Goal: Task Accomplishment & Management: Manage account settings

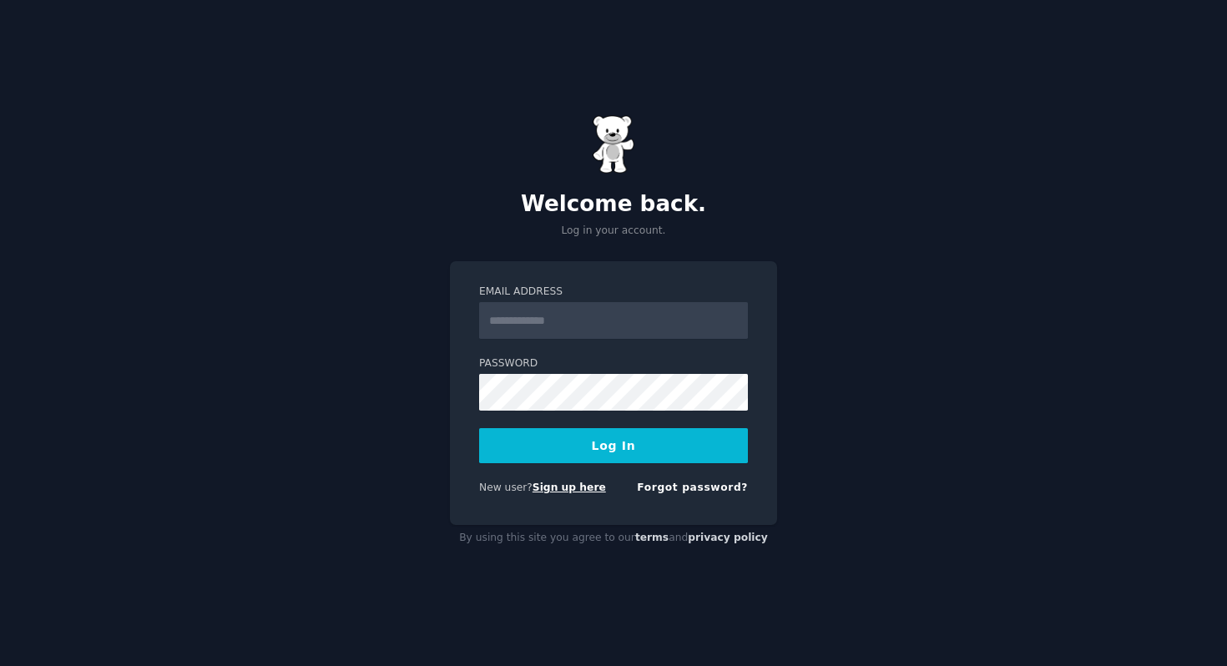
click at [563, 487] on link "Sign up here" at bounding box center [568, 488] width 73 height 12
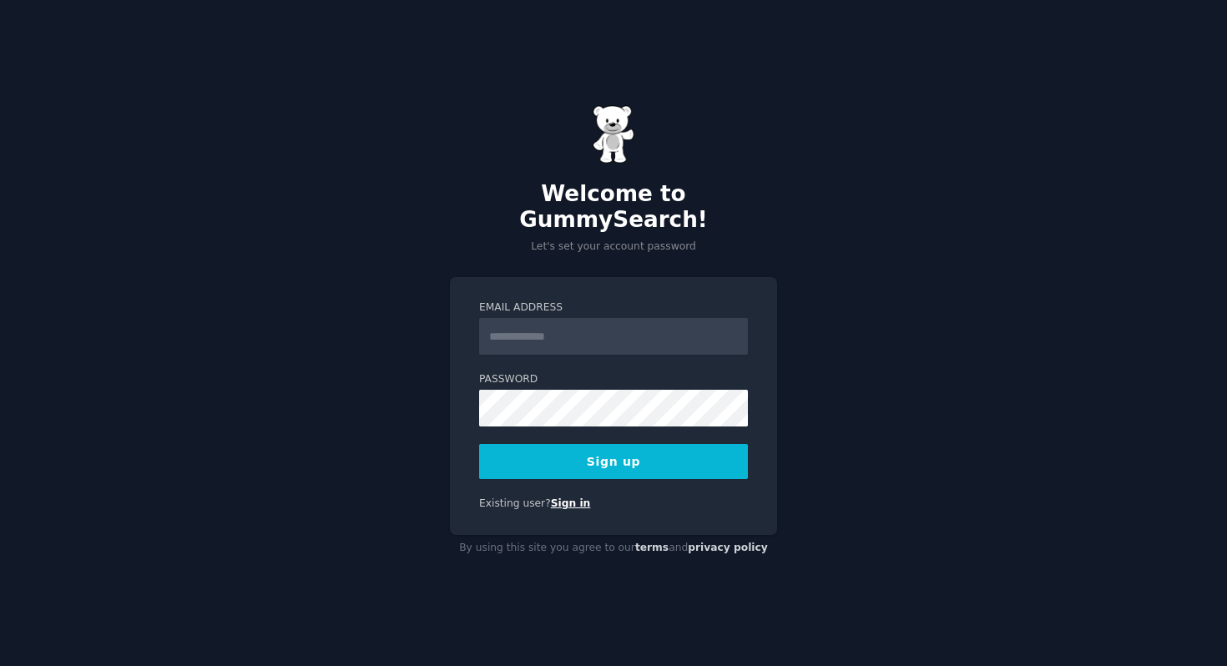
click at [572, 497] on link "Sign in" at bounding box center [571, 503] width 40 height 12
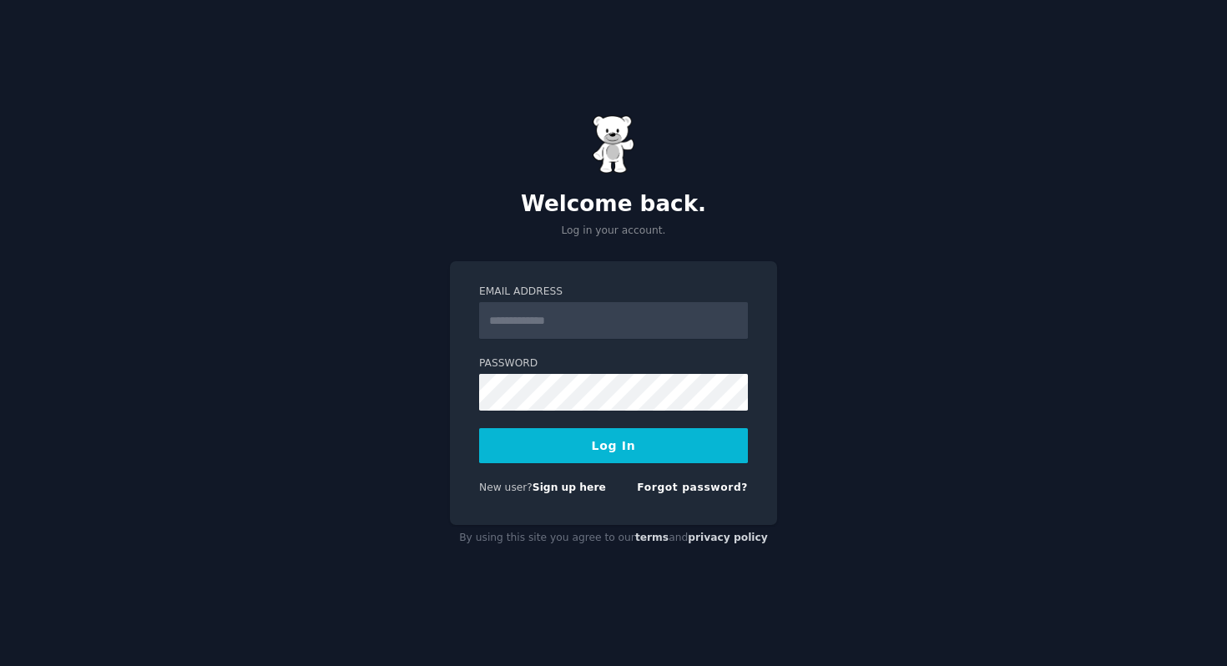
click at [606, 494] on div "New user? Sign up here Forgot password?" at bounding box center [613, 491] width 269 height 21
click at [604, 313] on input "Email Address" at bounding box center [613, 320] width 269 height 37
click at [895, 229] on div "Welcome back. Log in your account. Email Address Password Log In New user? Sign…" at bounding box center [613, 333] width 1227 height 666
click at [570, 483] on link "Sign up here" at bounding box center [568, 488] width 73 height 12
type input "**********"
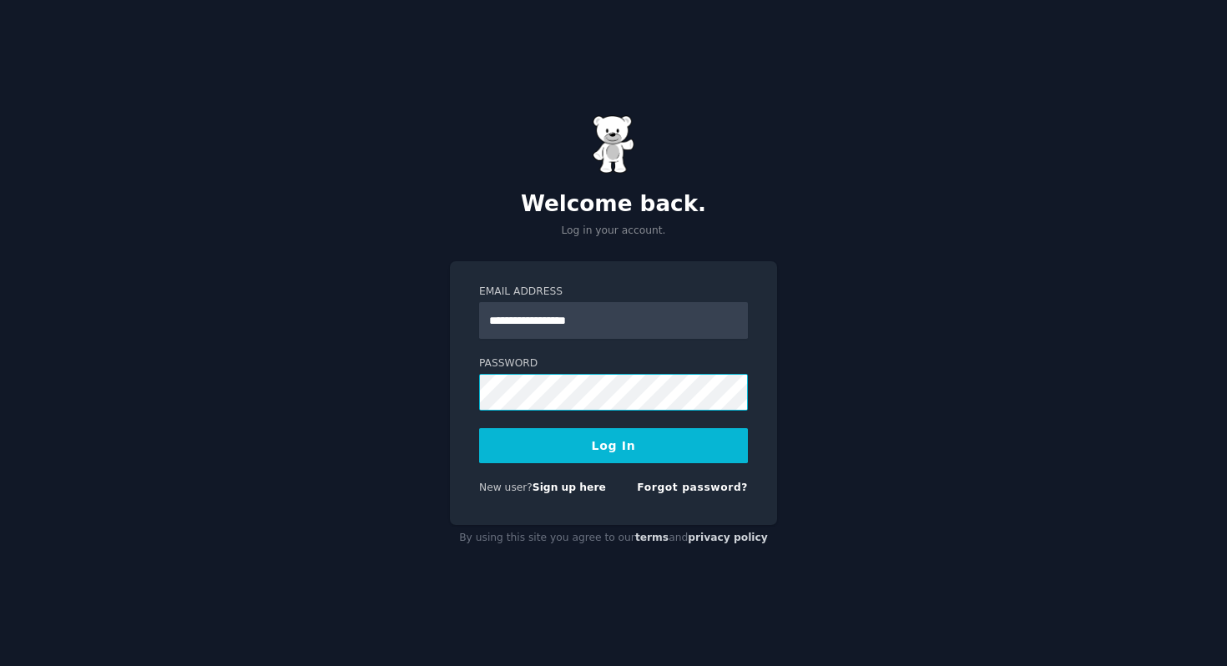
click at [479, 428] on button "Log In" at bounding box center [613, 445] width 269 height 35
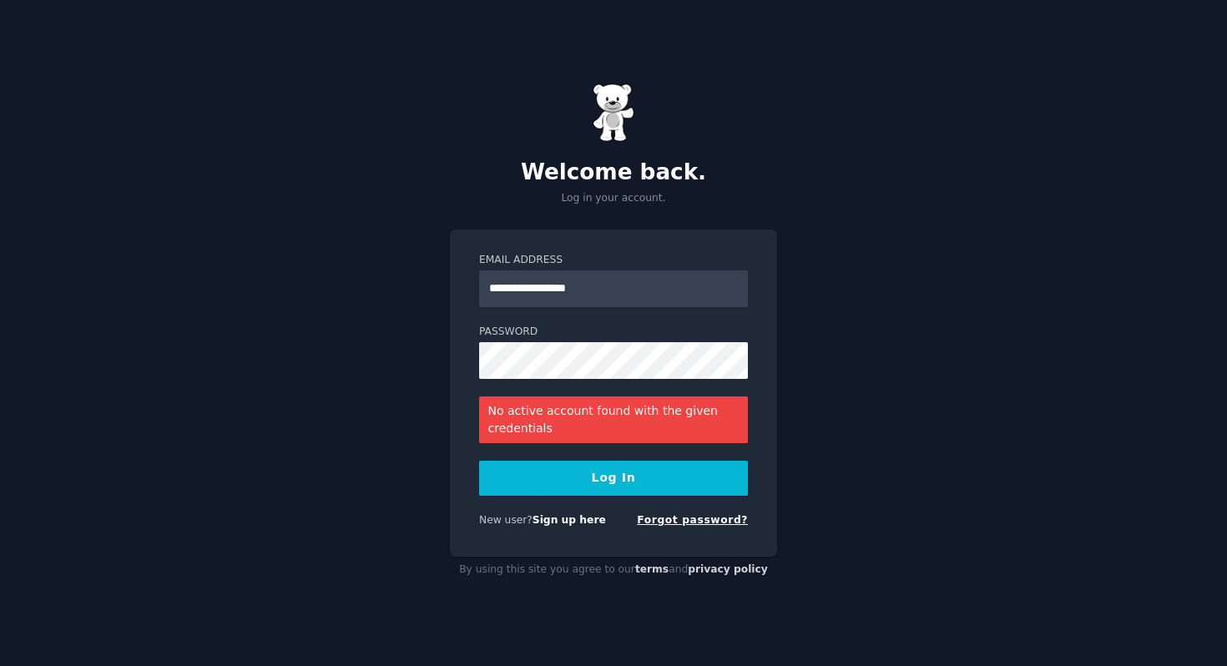
click at [709, 517] on link "Forgot password?" at bounding box center [692, 520] width 111 height 12
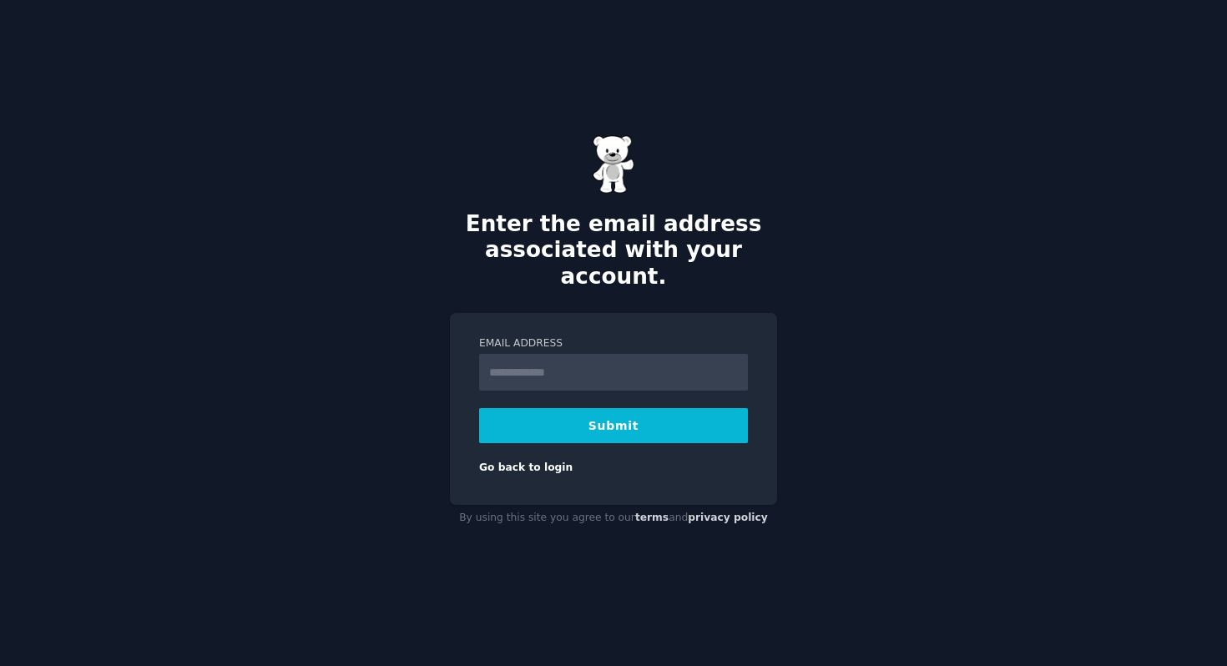
type input "**********"
click at [572, 409] on button "Submit" at bounding box center [613, 425] width 269 height 35
